Goal: Check status: Check status

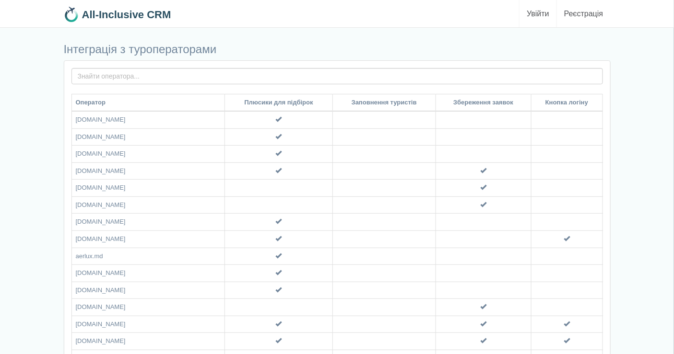
click at [535, 8] on link "Увійти" at bounding box center [537, 13] width 37 height 27
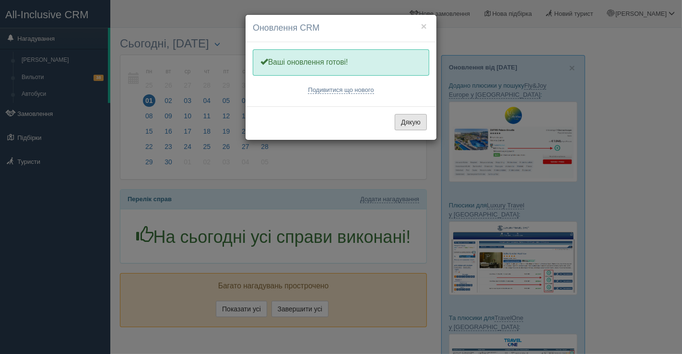
click at [402, 125] on button "Дякую" at bounding box center [411, 122] width 32 height 16
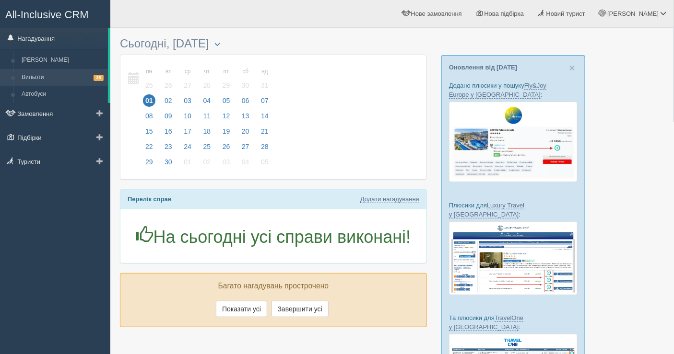
click at [44, 72] on link "Вильоти 38" at bounding box center [62, 77] width 91 height 17
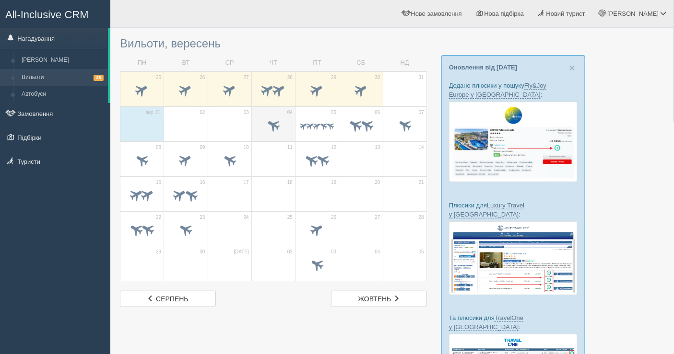
click at [286, 128] on span at bounding box center [273, 126] width 34 height 16
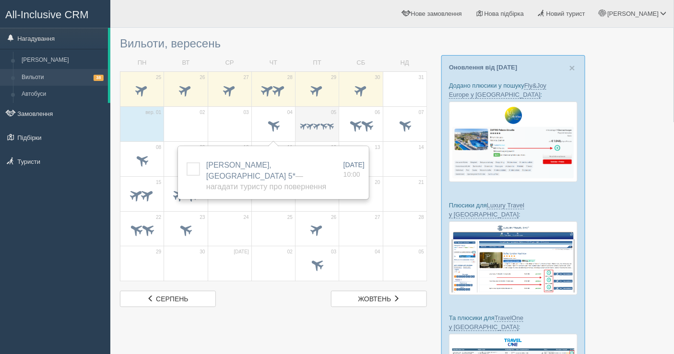
click at [325, 129] on span at bounding box center [323, 125] width 9 height 9
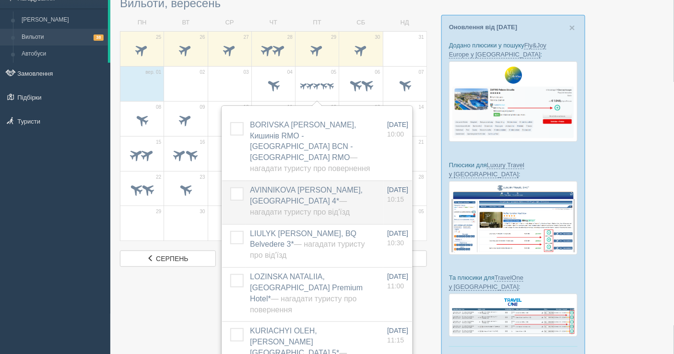
scroll to position [53, 0]
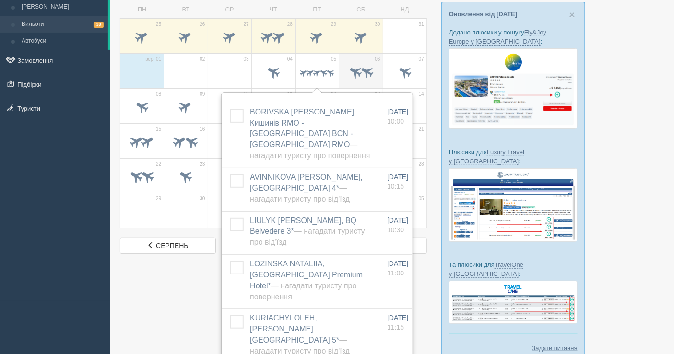
click at [359, 66] on span at bounding box center [361, 73] width 34 height 16
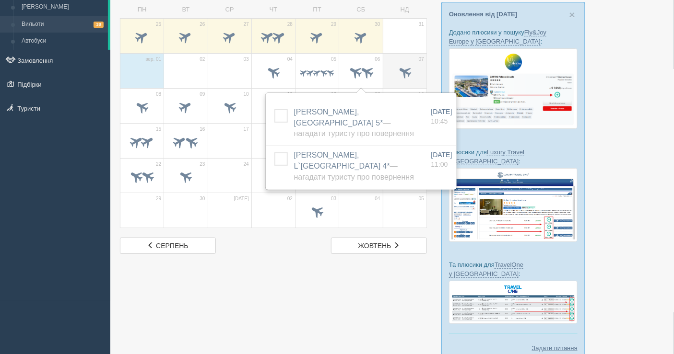
click at [390, 60] on td "07" at bounding box center [405, 70] width 44 height 35
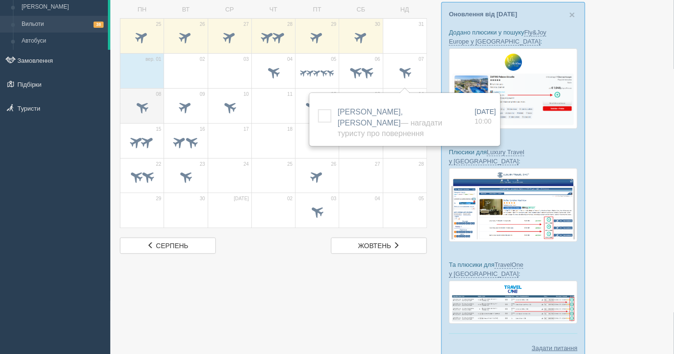
click at [144, 95] on td "08" at bounding box center [142, 105] width 44 height 35
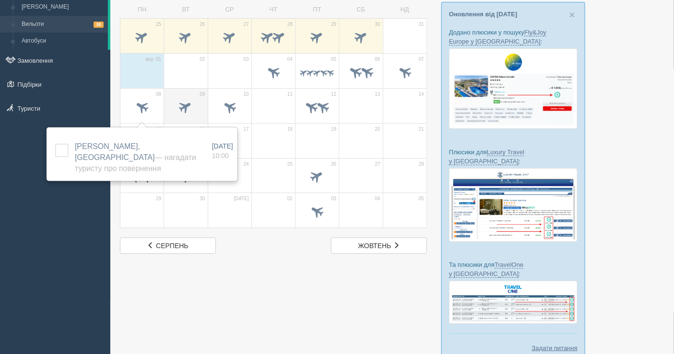
click at [183, 100] on span at bounding box center [186, 108] width 34 height 16
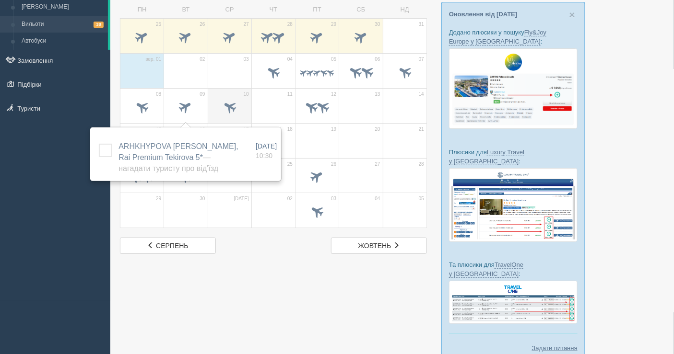
click at [226, 102] on span at bounding box center [229, 107] width 16 height 16
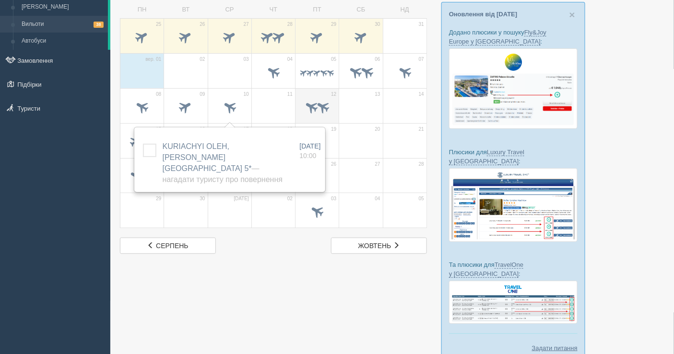
click at [309, 107] on span at bounding box center [311, 107] width 16 height 16
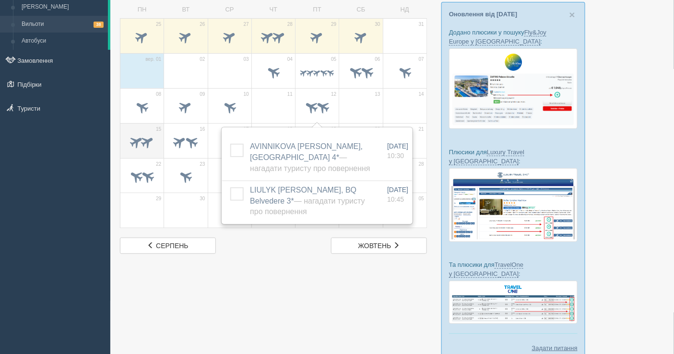
click at [137, 143] on span at bounding box center [136, 142] width 16 height 16
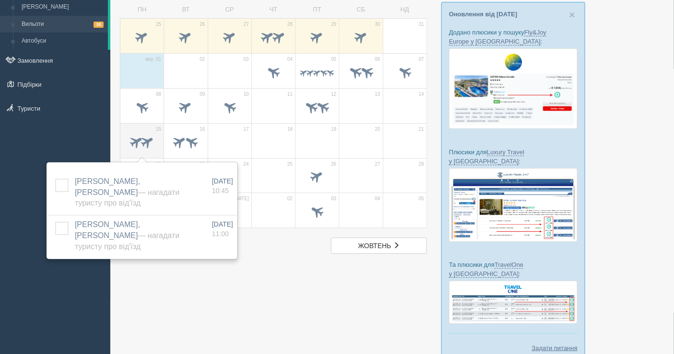
click at [147, 138] on span at bounding box center [148, 142] width 16 height 16
click at [184, 141] on span at bounding box center [192, 142] width 16 height 16
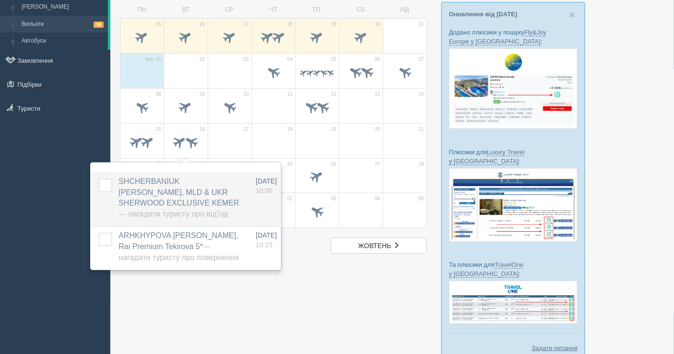
click at [183, 195] on span "SHCHERBANIUK OLENA, MLD & UKR SHERWOOD EXCLUSIVE KEMER — Нагадати туристу про в…" at bounding box center [178, 197] width 120 height 41
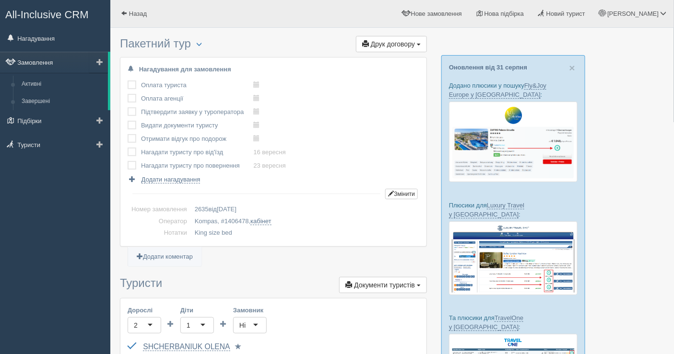
click at [49, 59] on link "Замовлення" at bounding box center [54, 62] width 108 height 21
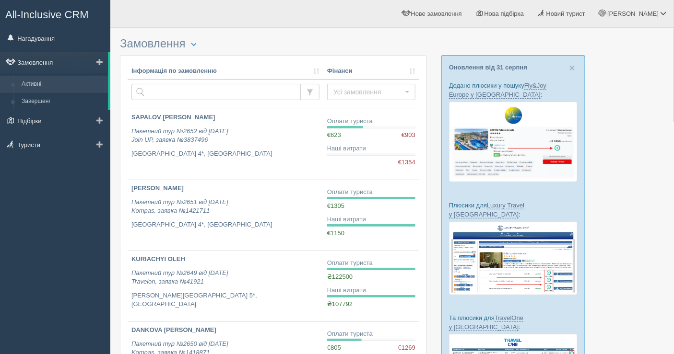
click at [49, 64] on link "Замовлення" at bounding box center [54, 62] width 108 height 21
click at [53, 42] on link "Нагадування" at bounding box center [55, 38] width 110 height 21
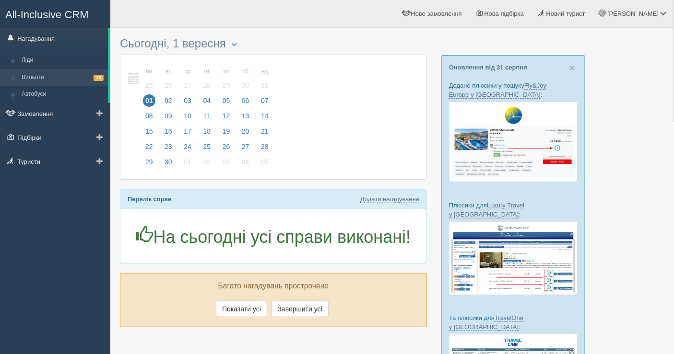
click at [49, 71] on link "Вильоти 38" at bounding box center [62, 77] width 91 height 17
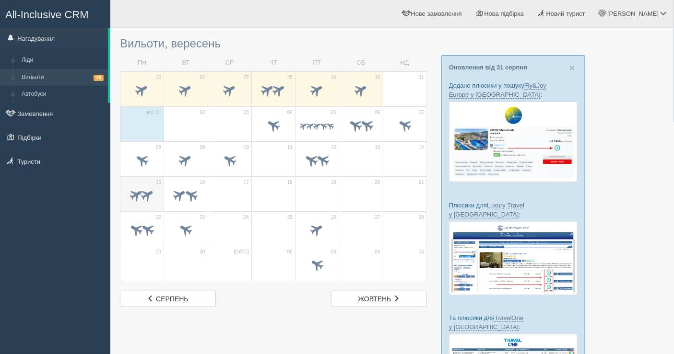
click at [148, 190] on span at bounding box center [148, 195] width 16 height 16
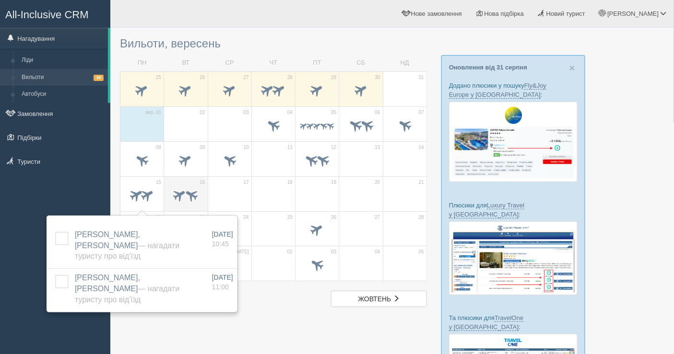
click at [182, 189] on span at bounding box center [180, 195] width 16 height 16
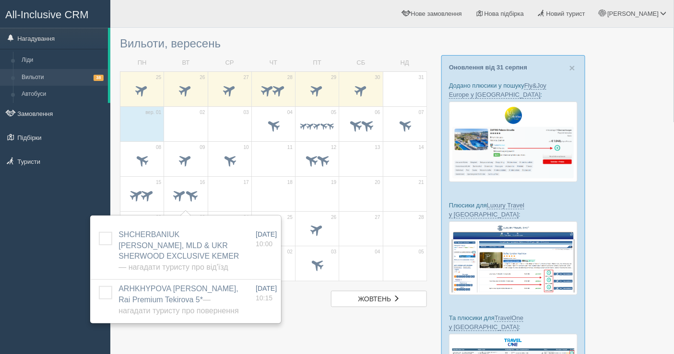
click at [309, 321] on div at bounding box center [392, 228] width 544 height 391
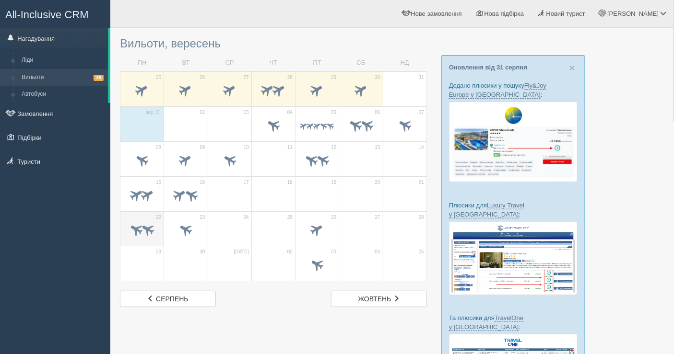
click at [153, 229] on span at bounding box center [148, 230] width 16 height 16
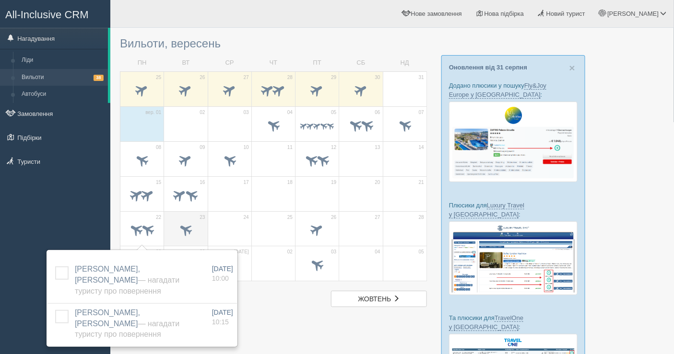
click at [187, 228] on span at bounding box center [186, 230] width 16 height 16
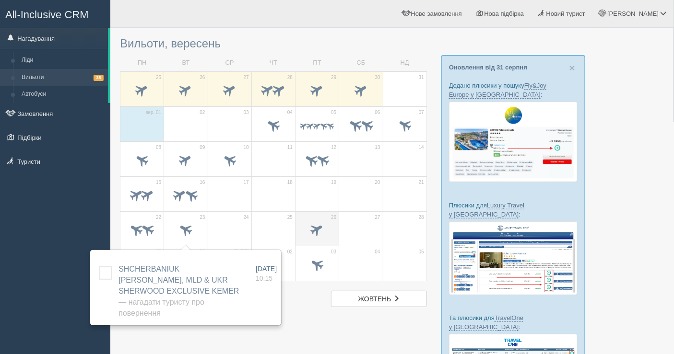
click at [322, 224] on span at bounding box center [317, 230] width 16 height 16
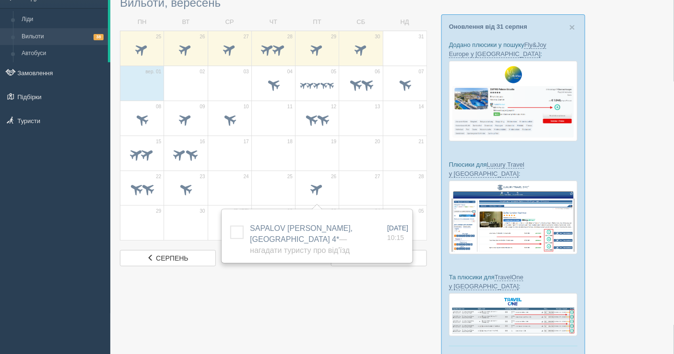
scroll to position [53, 0]
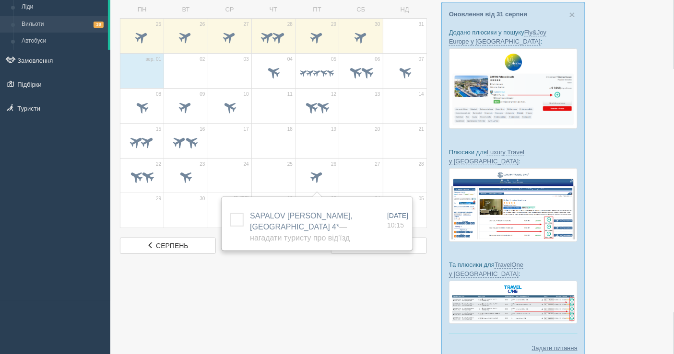
click at [280, 306] on div at bounding box center [392, 174] width 544 height 391
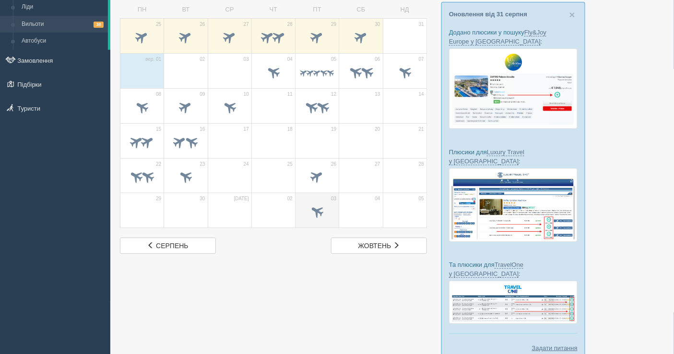
click at [315, 205] on span at bounding box center [317, 212] width 16 height 16
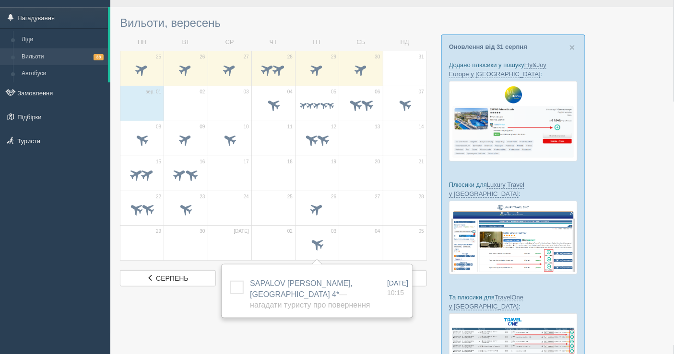
scroll to position [0, 0]
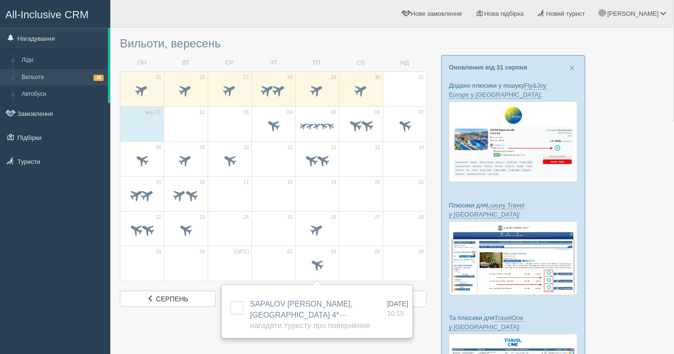
click at [49, 217] on div "All-Inclusive CRM Нагадування Ліди Вильоти 38 Автобуси" at bounding box center [55, 177] width 110 height 354
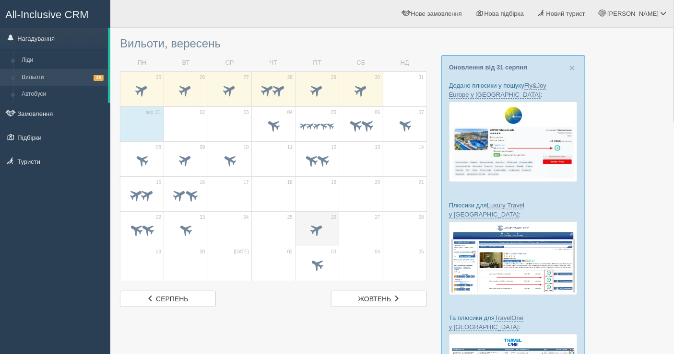
click at [316, 232] on span at bounding box center [317, 230] width 16 height 16
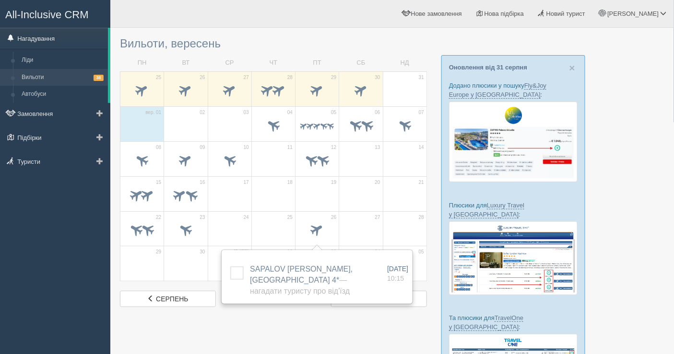
click at [52, 31] on link "Нагадування" at bounding box center [54, 38] width 108 height 21
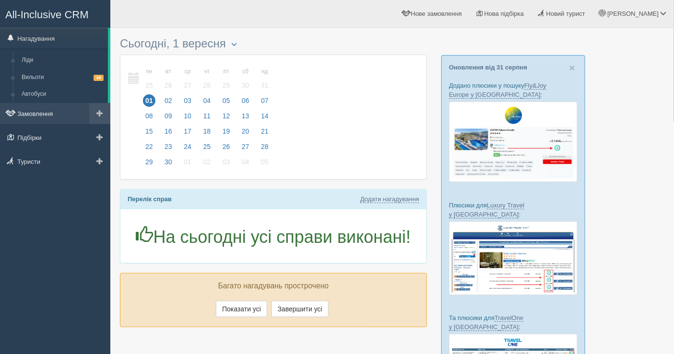
click at [58, 113] on link "Замовлення" at bounding box center [55, 113] width 110 height 21
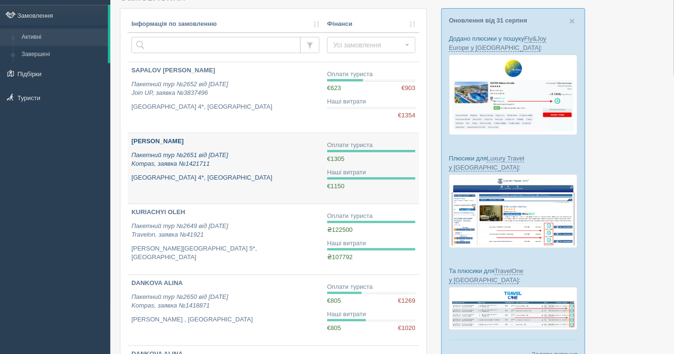
scroll to position [106, 0]
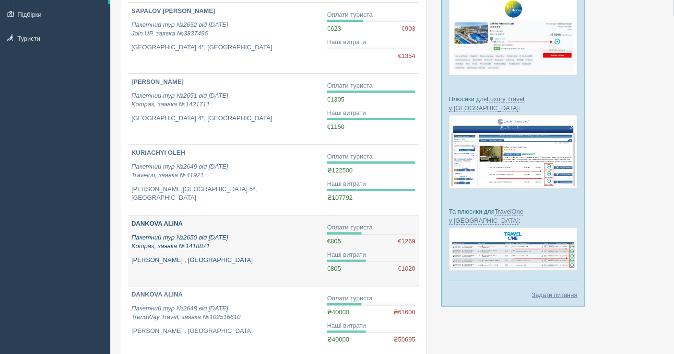
click at [255, 240] on p "Пакетний тур №2650 від [DATE] Kompas, заявка №1418871" at bounding box center [225, 242] width 188 height 18
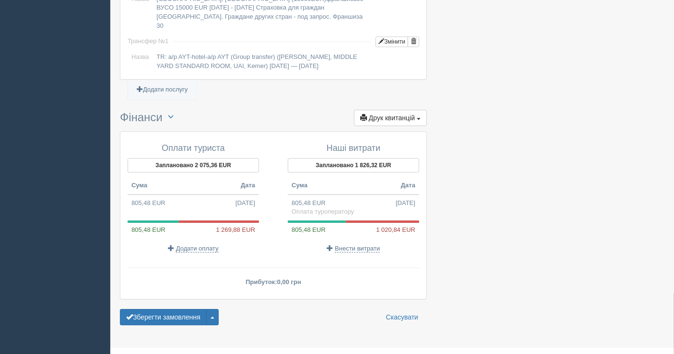
scroll to position [815, 0]
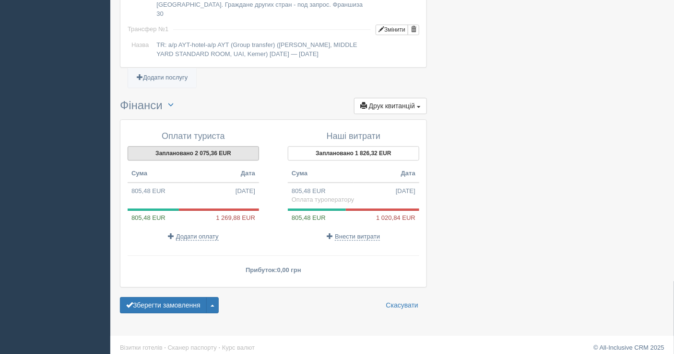
click at [192, 146] on button "Заплановано 2 075,36 EUR" at bounding box center [193, 153] width 131 height 14
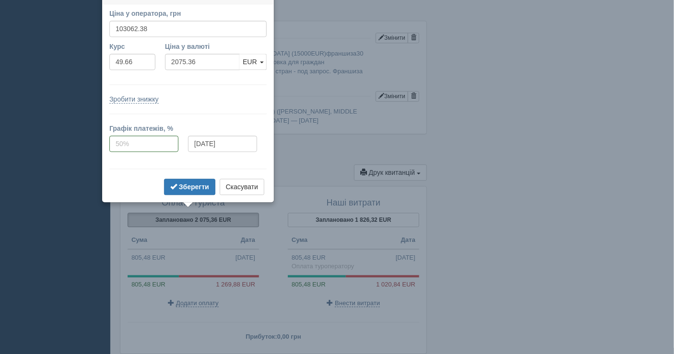
scroll to position [737, 0]
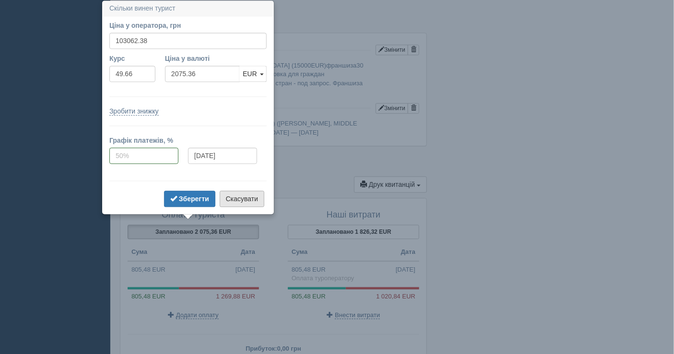
click at [242, 196] on button "Скасувати" at bounding box center [242, 199] width 45 height 16
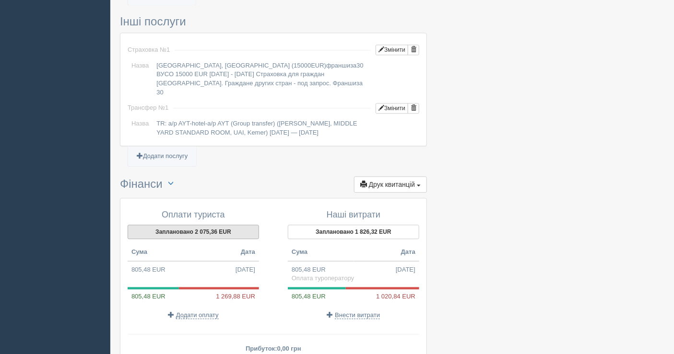
click at [187, 227] on button "Заплановано 2 075,36 EUR" at bounding box center [193, 232] width 131 height 14
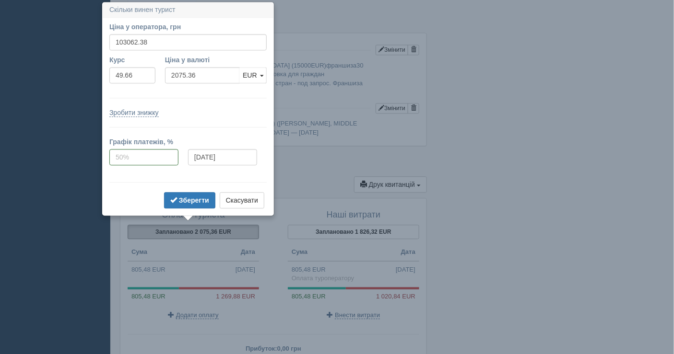
scroll to position [738, 0]
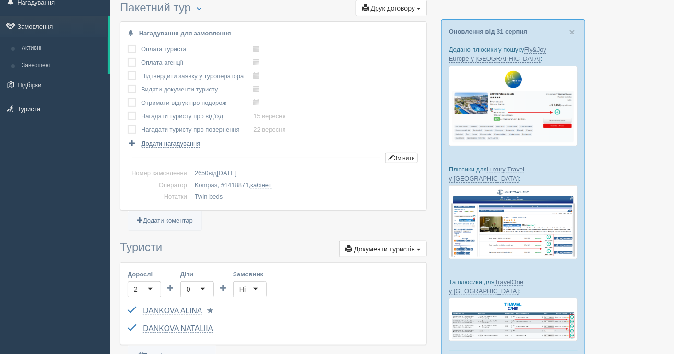
scroll to position [0, 0]
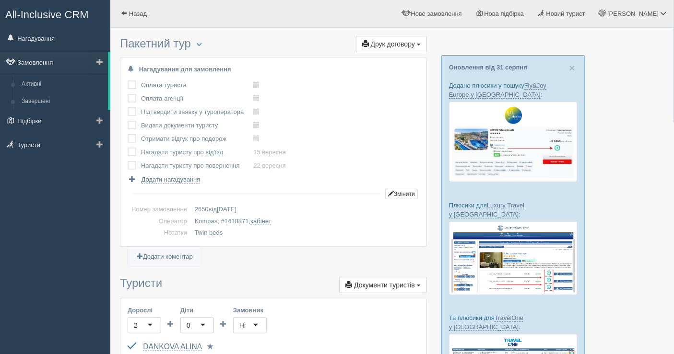
click at [49, 56] on link "Замовлення" at bounding box center [54, 62] width 108 height 21
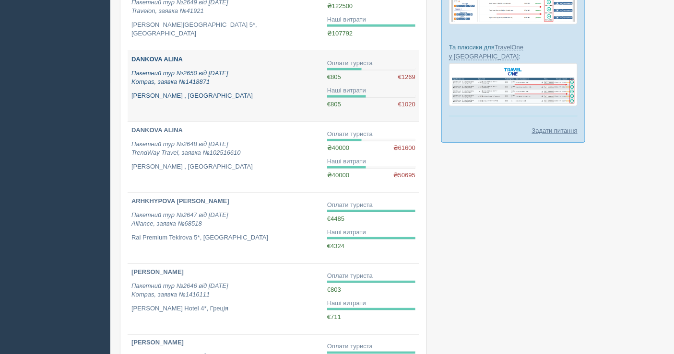
scroll to position [258, 0]
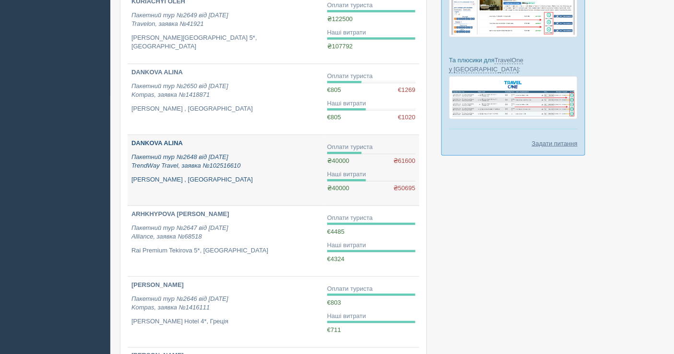
click at [268, 159] on p "Пакетний тур №2648 від [DATE] TrendWay Travel, заявка №102516610" at bounding box center [225, 162] width 188 height 18
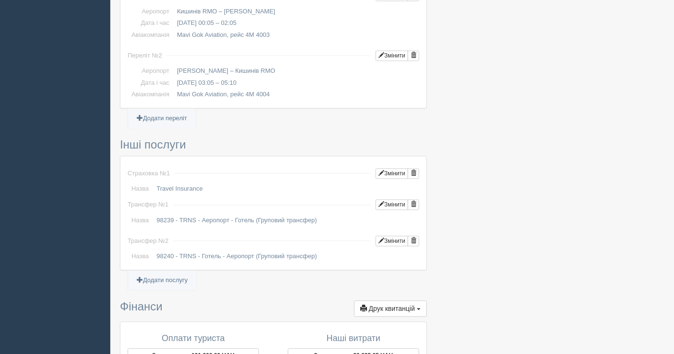
scroll to position [692, 0]
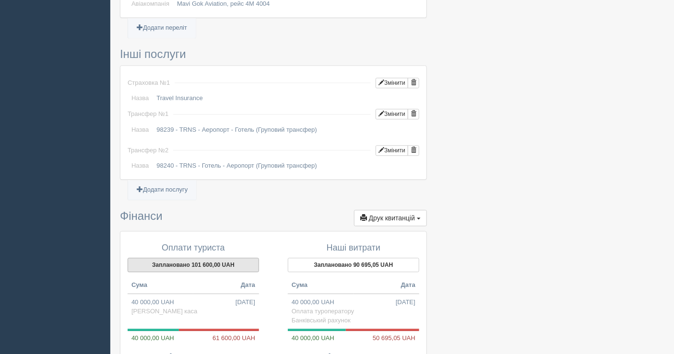
click at [190, 259] on button "Заплановано 101 600,00 UAH" at bounding box center [193, 265] width 131 height 14
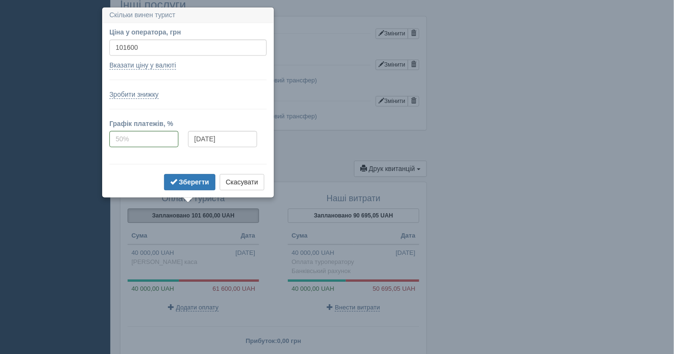
scroll to position [748, 0]
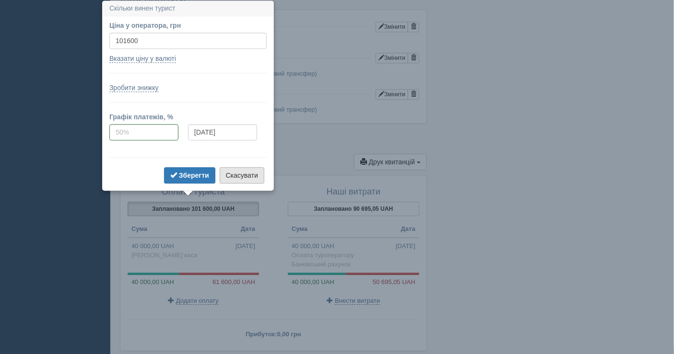
click at [246, 177] on button "Скасувати" at bounding box center [242, 175] width 45 height 16
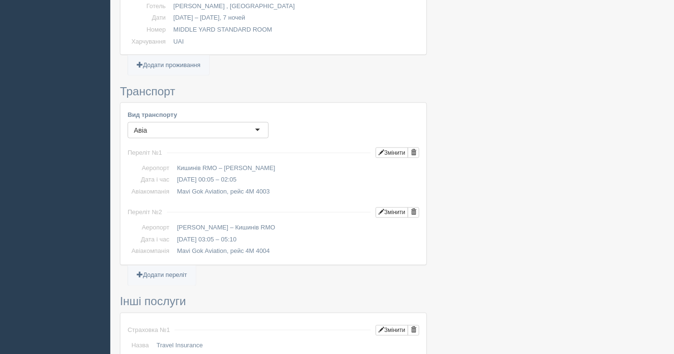
scroll to position [429, 0]
